Goal: Information Seeking & Learning: Learn about a topic

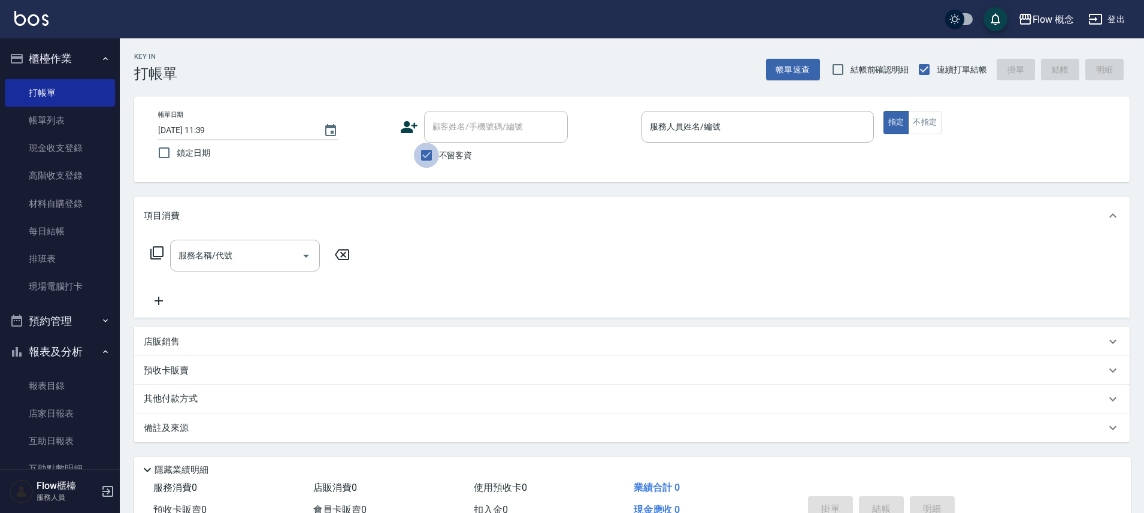
click at [427, 155] on input "不留客資" at bounding box center [426, 155] width 25 height 25
checkbox input "false"
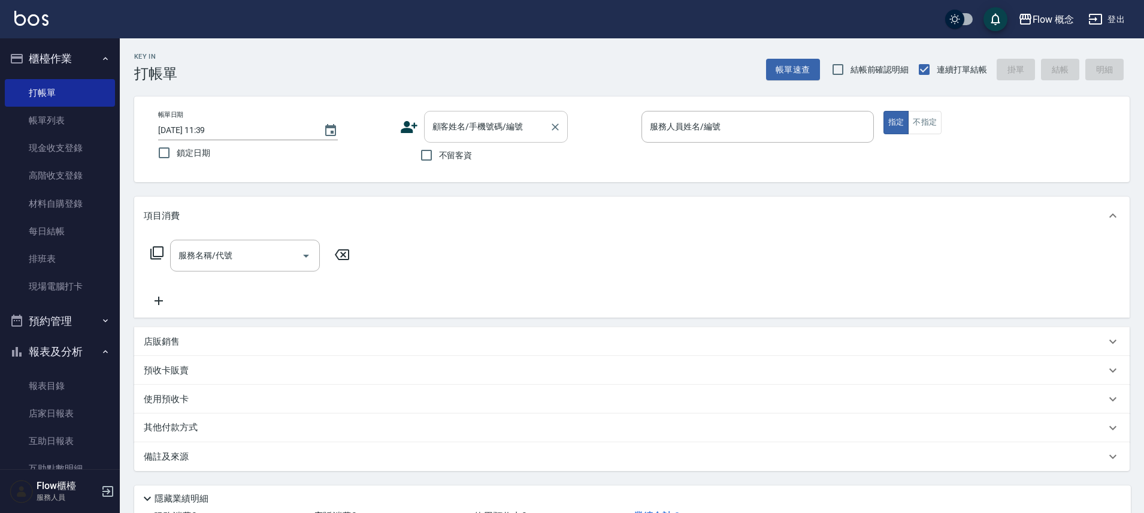
click at [439, 128] on input "顧客姓名/手機號碼/編號" at bounding box center [487, 126] width 115 height 21
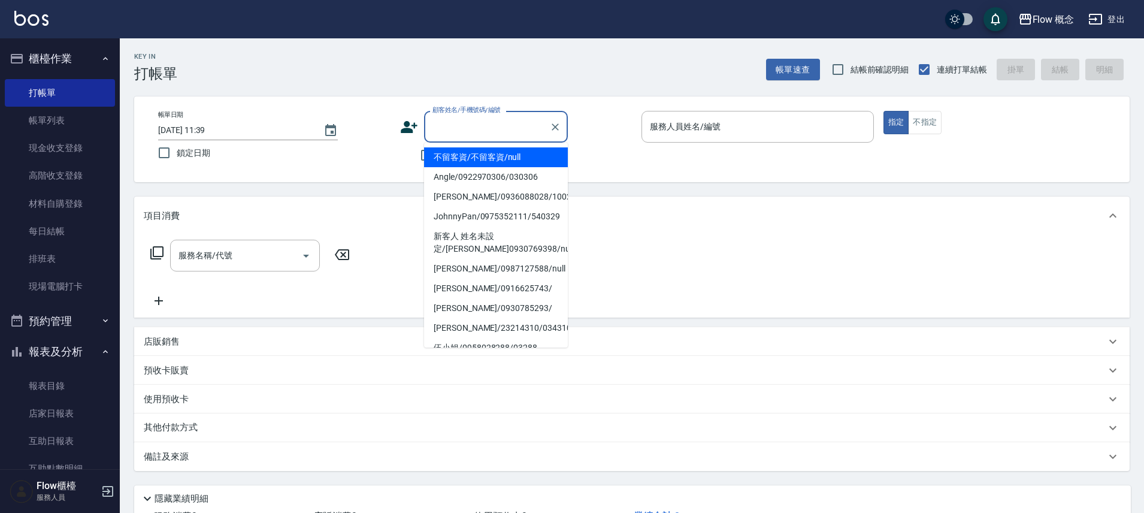
type input "ˋ"
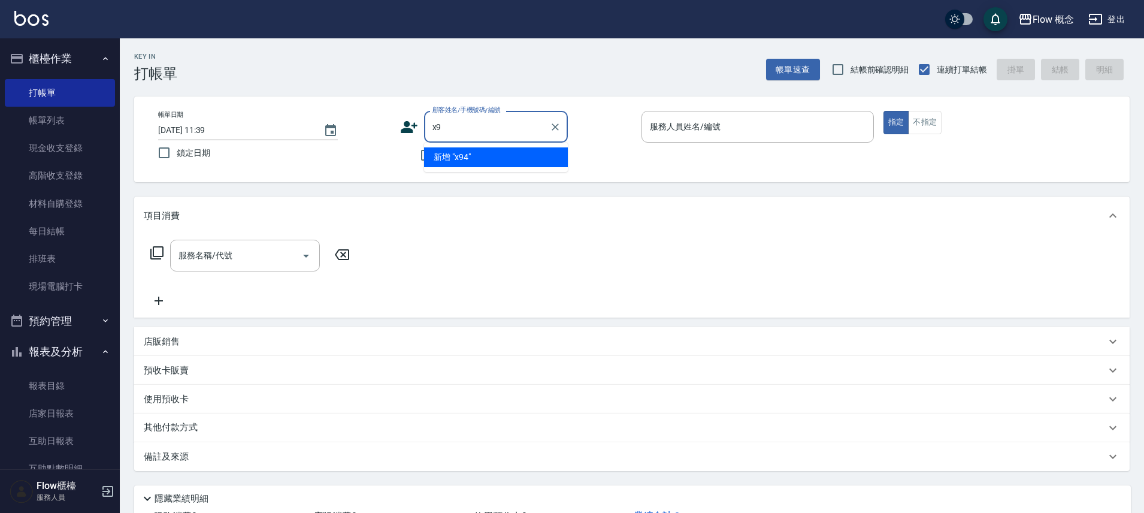
type input "x"
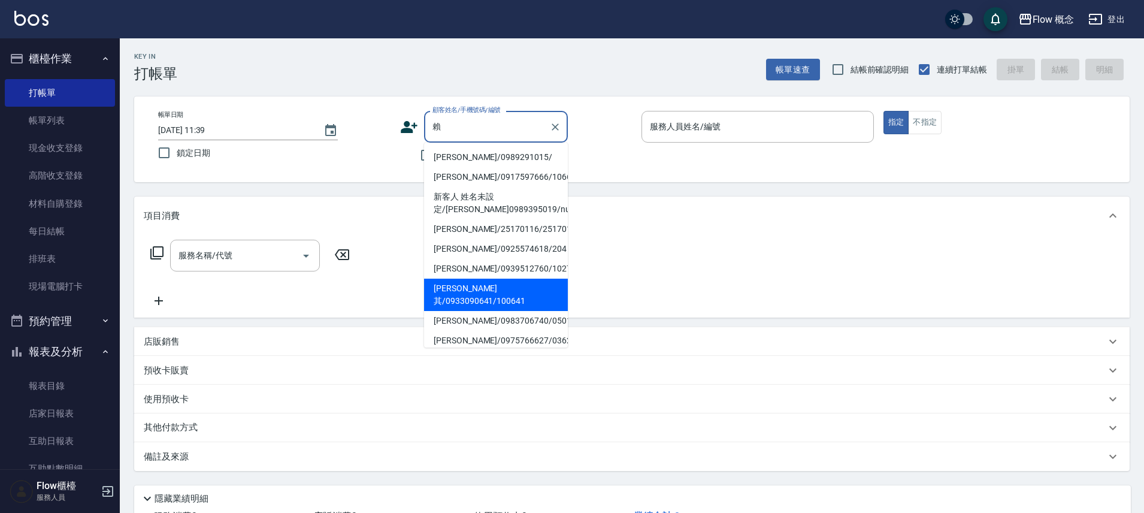
click at [500, 285] on li "[PERSON_NAME]其/0933090641/100641" at bounding box center [496, 295] width 144 height 32
type input "[PERSON_NAME]其/0933090641/100641"
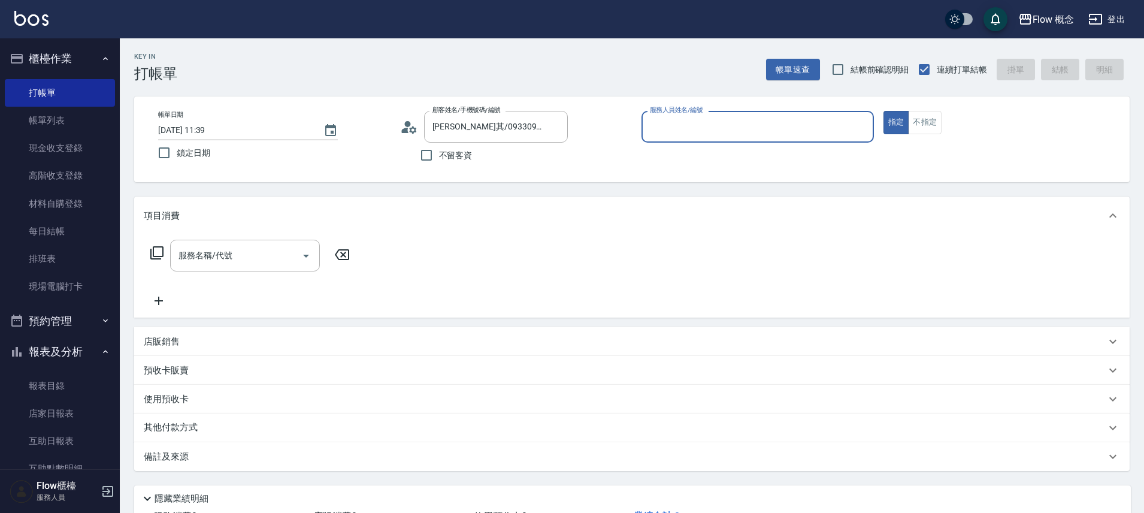
type input "[PERSON_NAME]-10"
click at [410, 129] on icon at bounding box center [412, 129] width 7 height 7
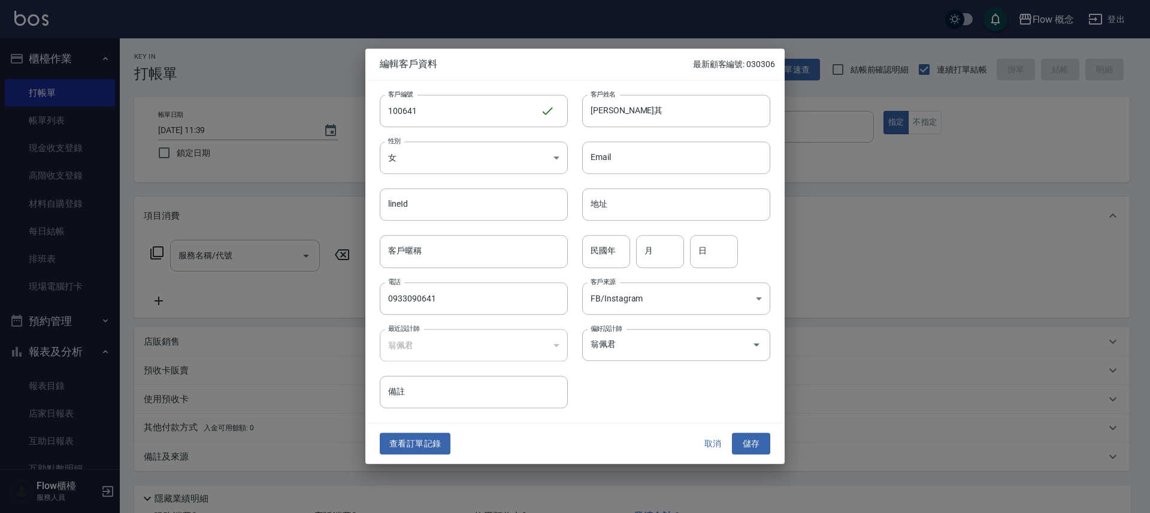
click at [943, 355] on div at bounding box center [575, 256] width 1150 height 513
click at [715, 446] on button "取消" at bounding box center [713, 444] width 38 height 22
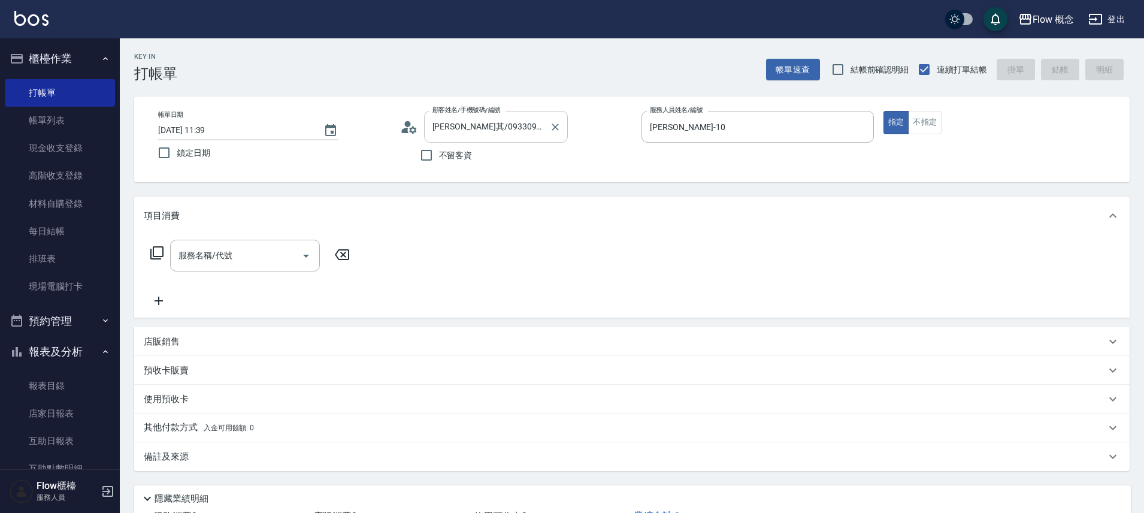
click at [545, 122] on div "[PERSON_NAME]其/0933090641/100641 顧客姓名/手機號碼/編號" at bounding box center [496, 127] width 144 height 32
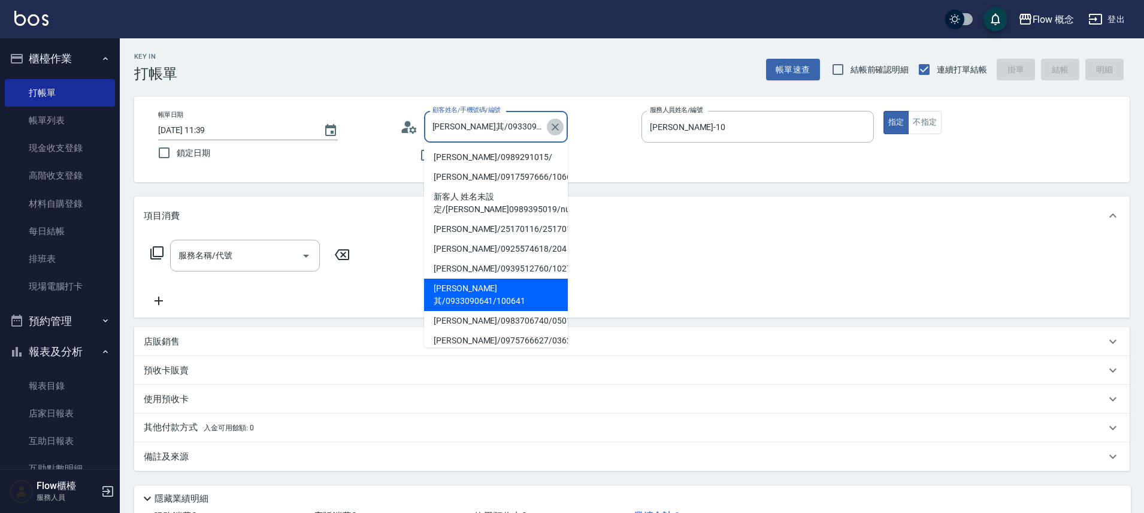
click at [558, 126] on icon "Clear" at bounding box center [555, 127] width 12 height 12
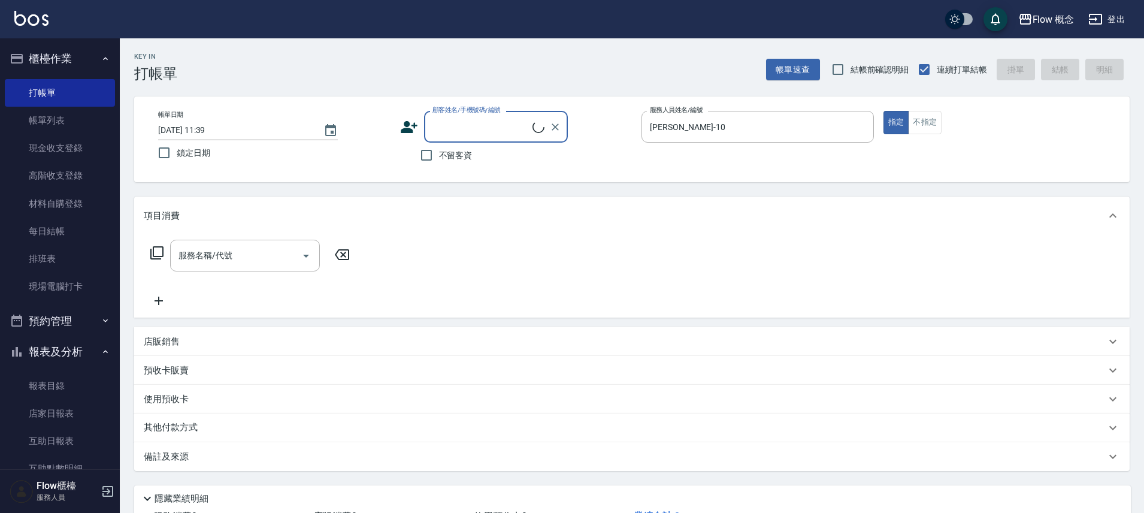
click at [443, 126] on input "顧客姓名/手機號碼/編號" at bounding box center [481, 126] width 103 height 21
type input "ㄓ"
type input "賴"
click at [445, 156] on li "新增 "[PERSON_NAME]"" at bounding box center [496, 157] width 144 height 20
type input "[PERSON_NAME]"
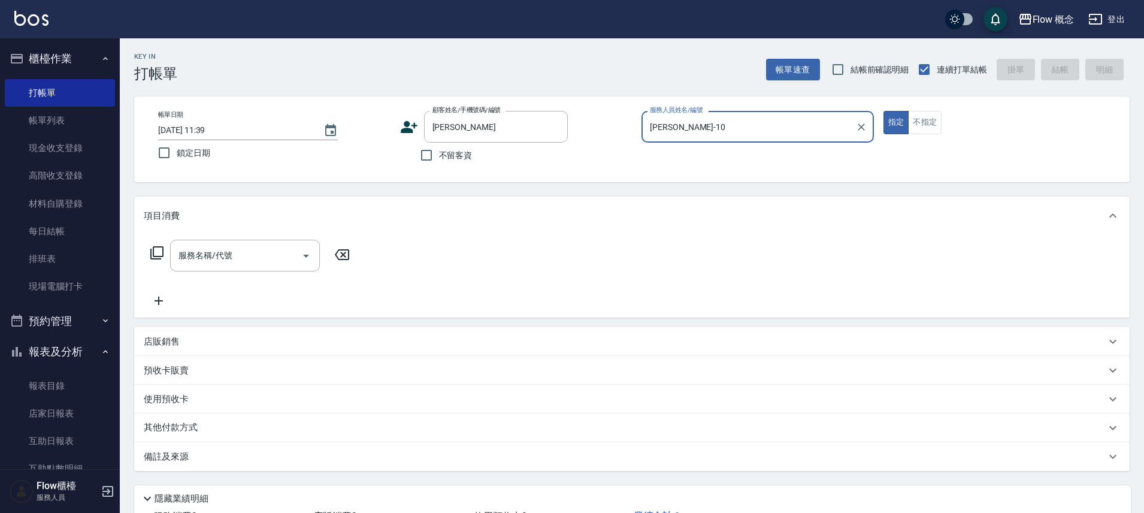
click at [412, 126] on icon at bounding box center [409, 127] width 18 height 18
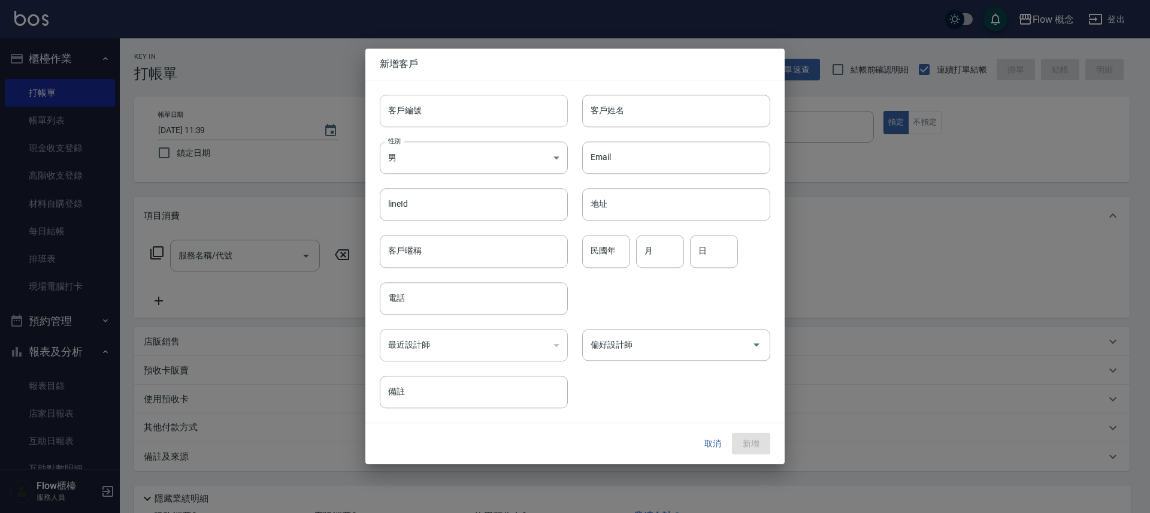
type input "[PERSON_NAME]"
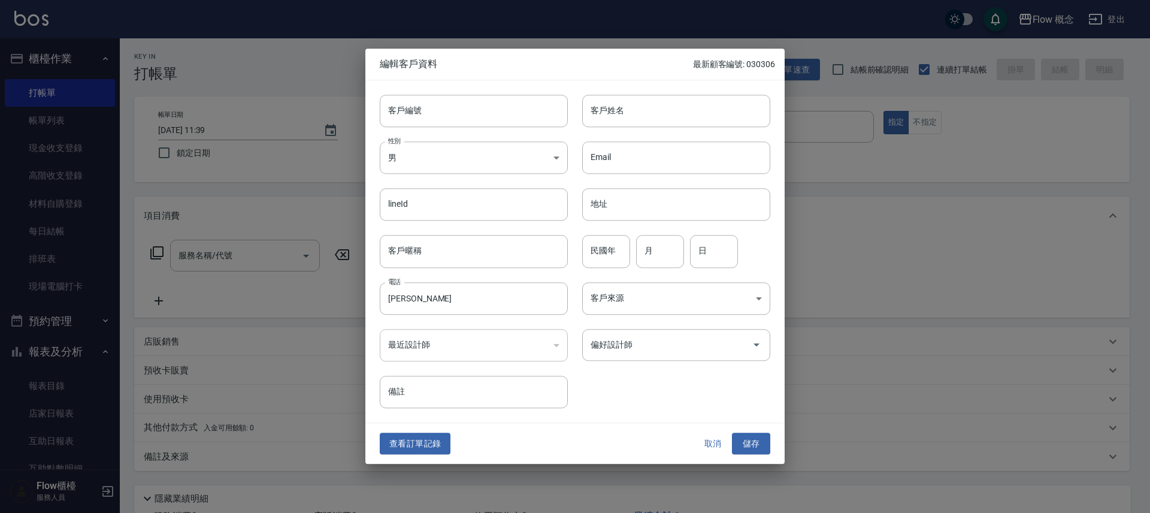
click at [210, 406] on div at bounding box center [575, 256] width 1150 height 513
click at [712, 443] on button "取消" at bounding box center [713, 444] width 38 height 22
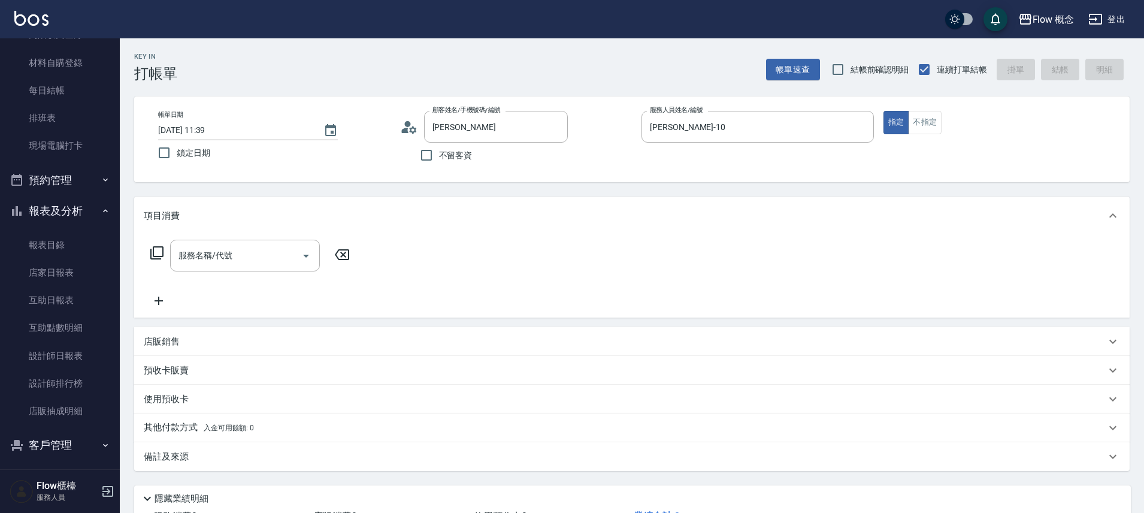
scroll to position [177, 0]
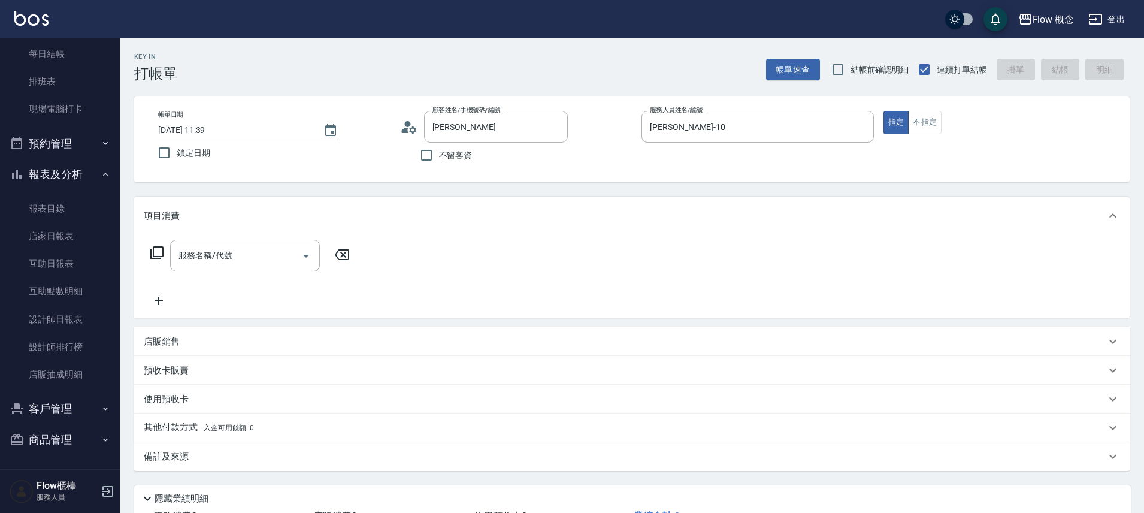
click at [36, 404] on button "客戶管理" at bounding box center [60, 408] width 110 height 31
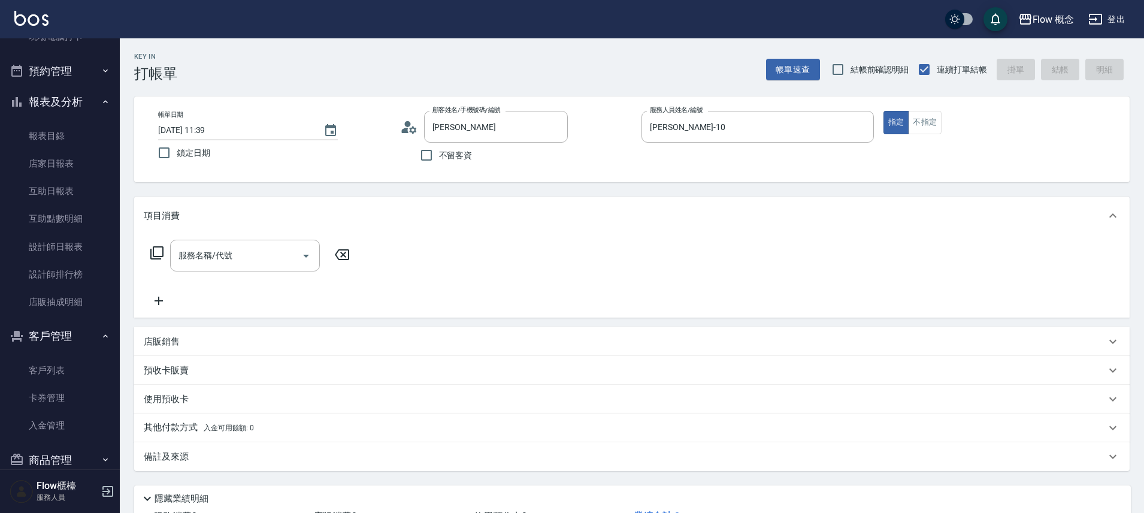
scroll to position [255, 0]
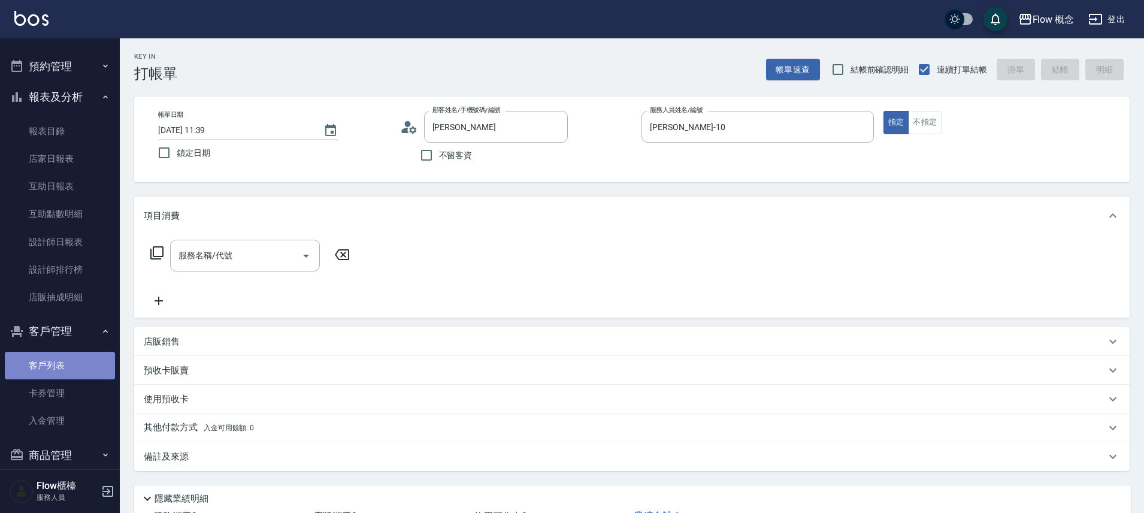
click at [65, 368] on link "客戶列表" at bounding box center [60, 366] width 110 height 28
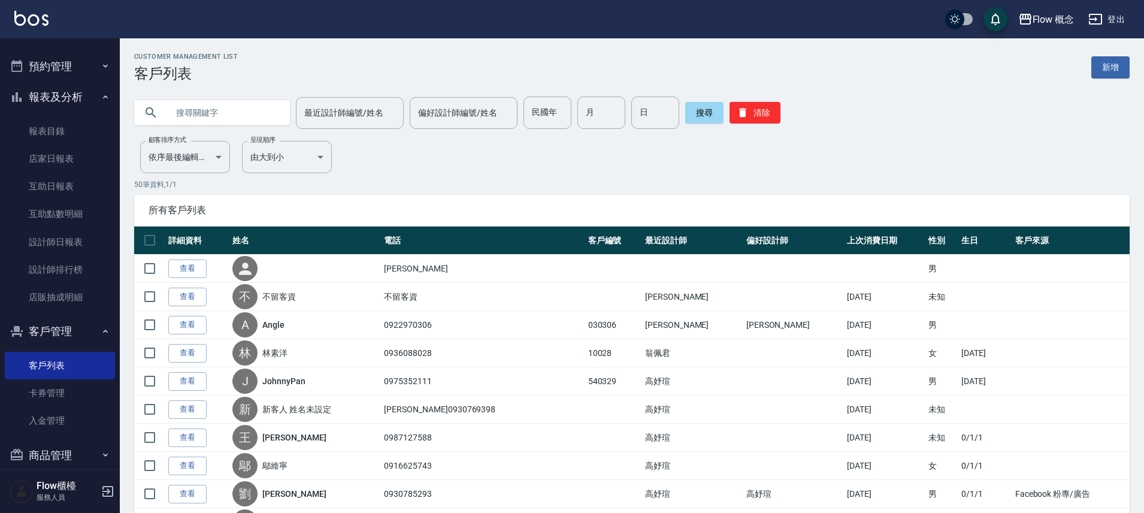
click at [230, 114] on input "text" at bounding box center [224, 112] width 113 height 32
type input "[PERSON_NAME]"
click at [415, 117] on input "偏好設計師編號/姓名" at bounding box center [463, 112] width 97 height 21
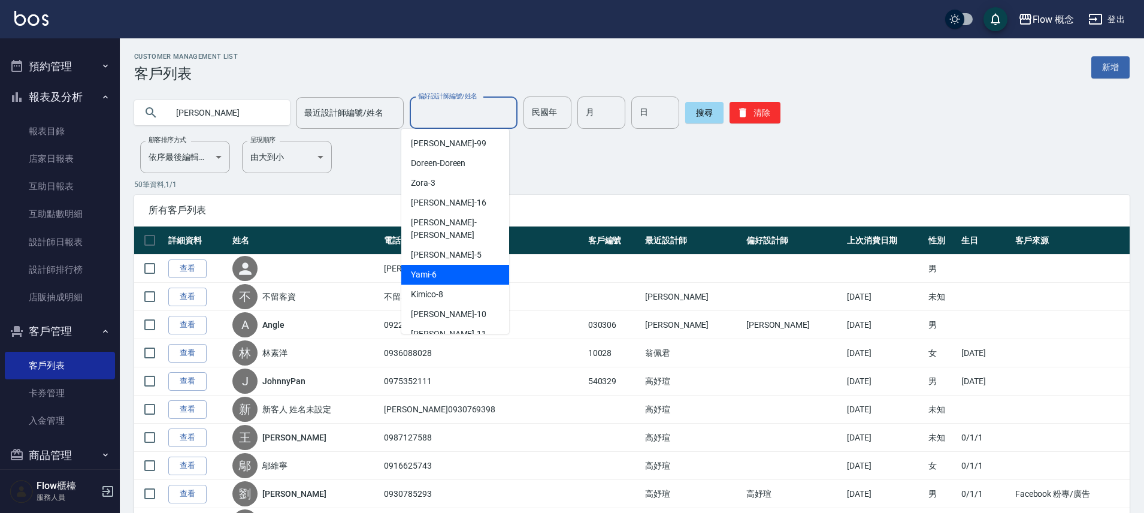
click at [444, 265] on div "Yami -6" at bounding box center [455, 275] width 108 height 20
type input "Yami-6"
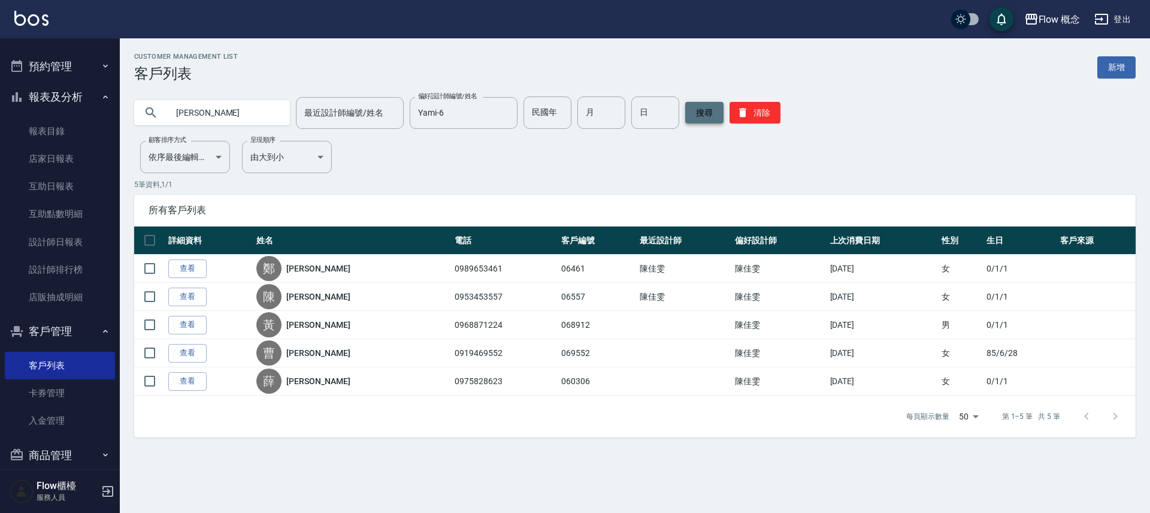
click at [696, 115] on button "搜尋" at bounding box center [704, 113] width 38 height 22
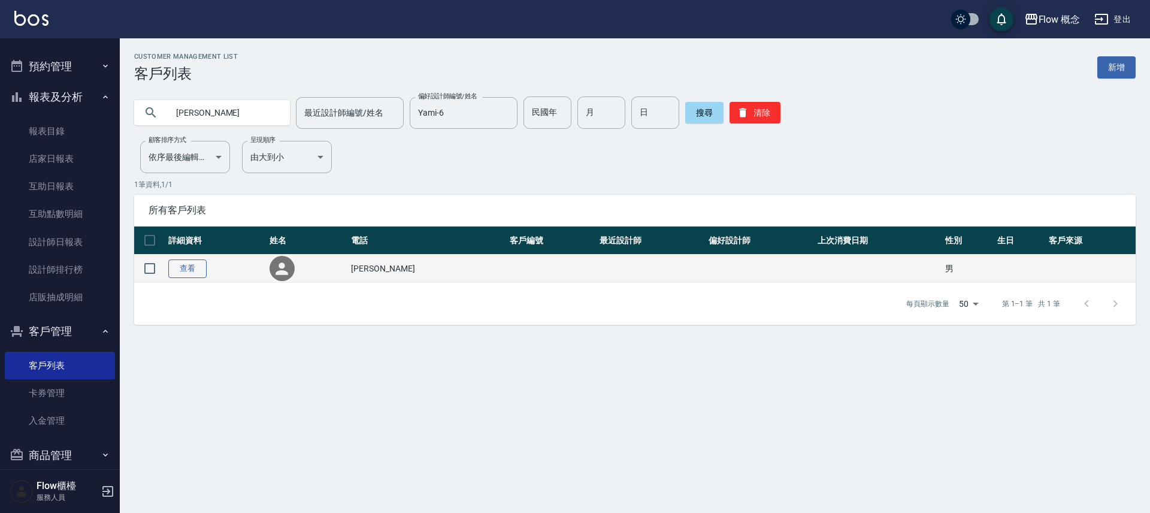
click at [190, 267] on link "查看" at bounding box center [187, 268] width 38 height 19
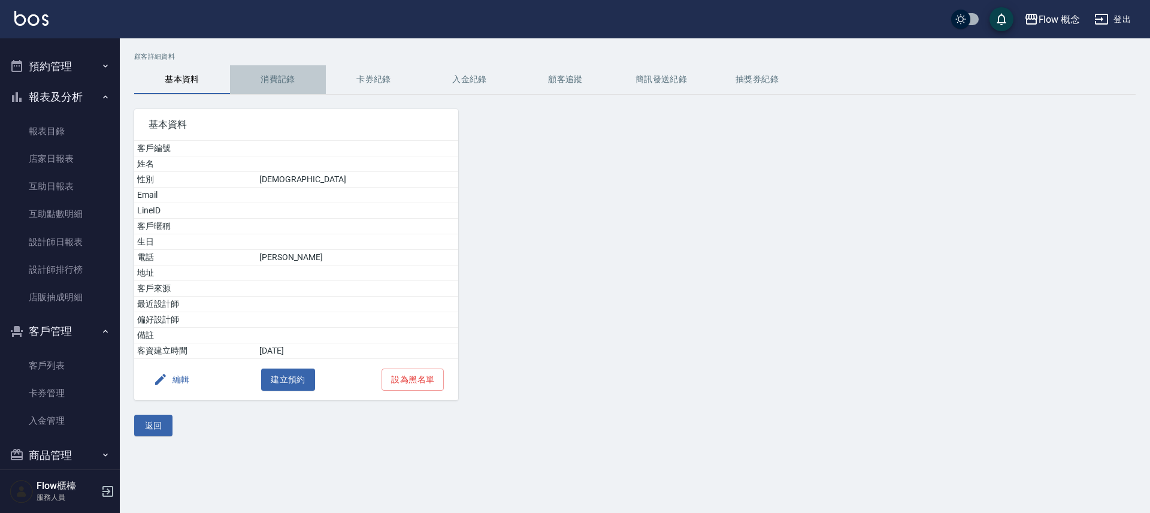
click at [278, 75] on button "消費記錄" at bounding box center [278, 79] width 96 height 29
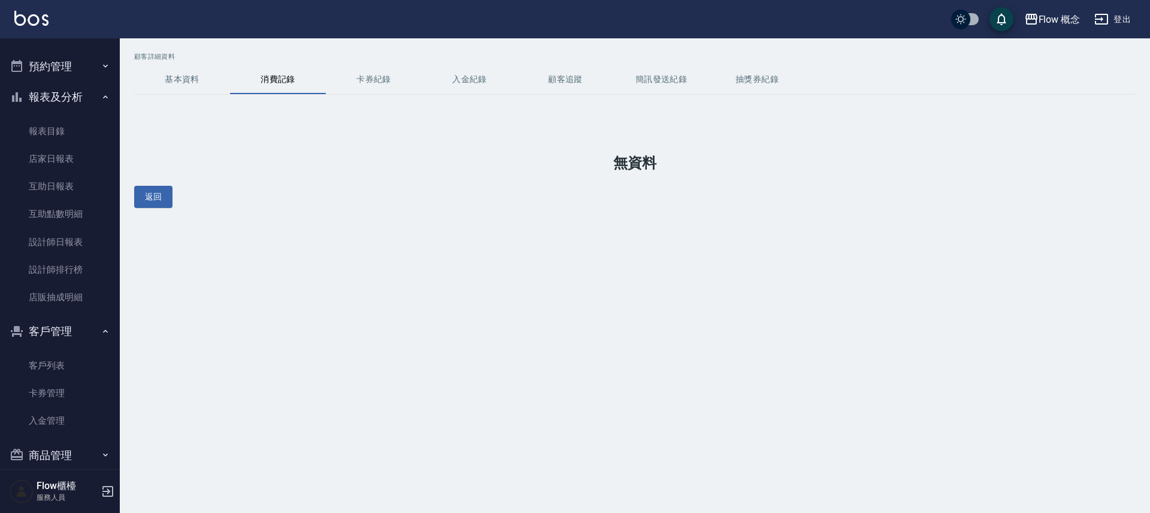
click at [185, 81] on button "基本資料" at bounding box center [182, 79] width 96 height 29
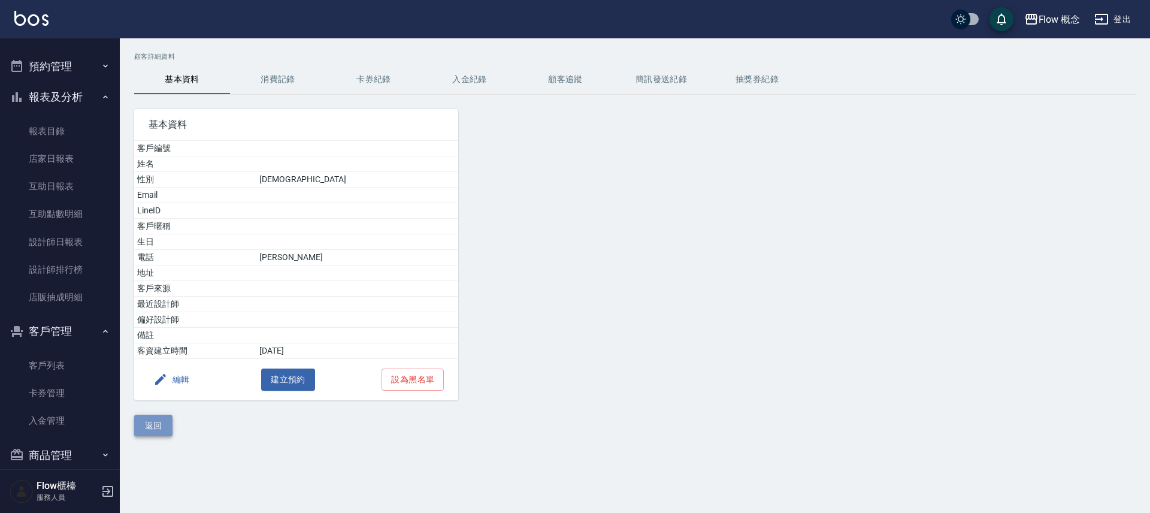
click at [149, 424] on button "返回" at bounding box center [153, 426] width 38 height 22
